Goal: Task Accomplishment & Management: Complete application form

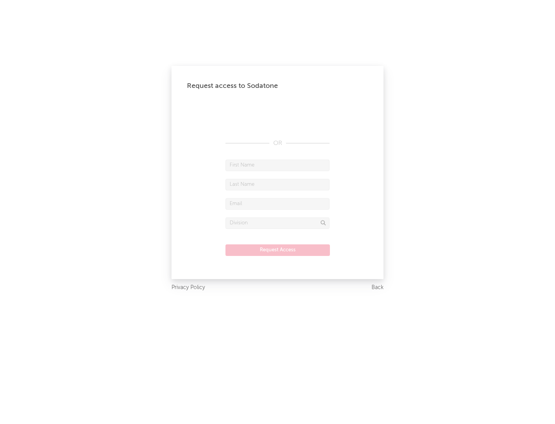
click at [277, 165] on input "text" at bounding box center [277, 166] width 104 height 12
type input "[PERSON_NAME]"
click at [277, 184] on input "text" at bounding box center [277, 185] width 104 height 12
type input "[PERSON_NAME]"
click at [277, 203] on input "text" at bounding box center [277, 204] width 104 height 12
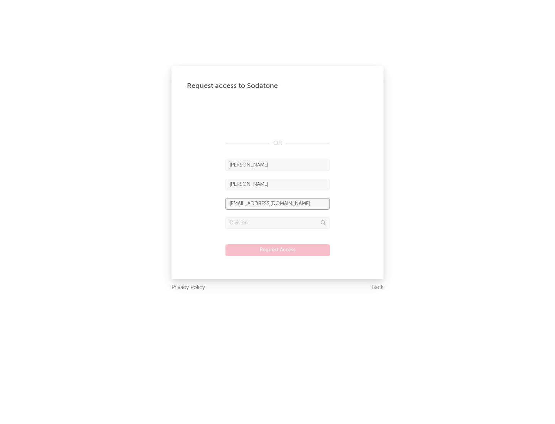
type input "[EMAIL_ADDRESS][DOMAIN_NAME]"
click at [277, 223] on input "text" at bounding box center [277, 223] width 104 height 12
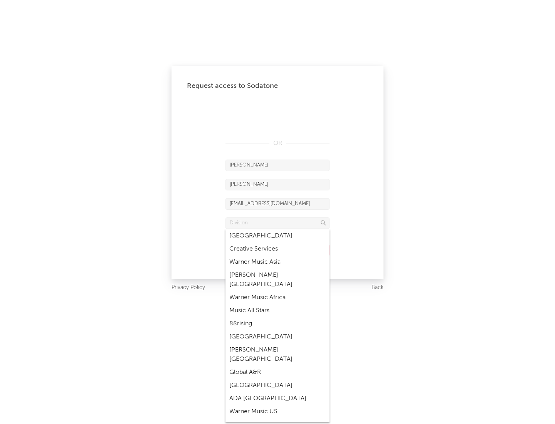
click at [277, 304] on div "Music All Stars" at bounding box center [277, 310] width 104 height 13
type input "Music All Stars"
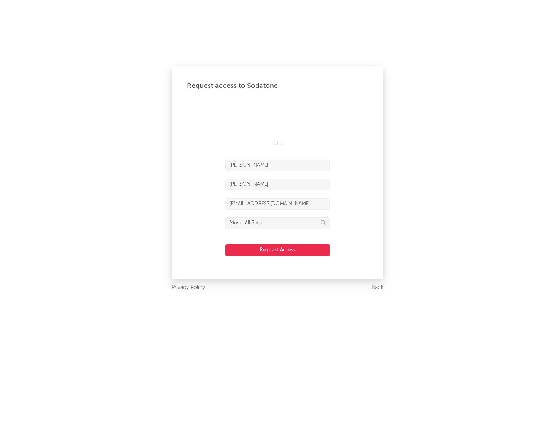
click at [277, 250] on button "Request Access" at bounding box center [277, 250] width 104 height 12
